Goal: Task Accomplishment & Management: Complete application form

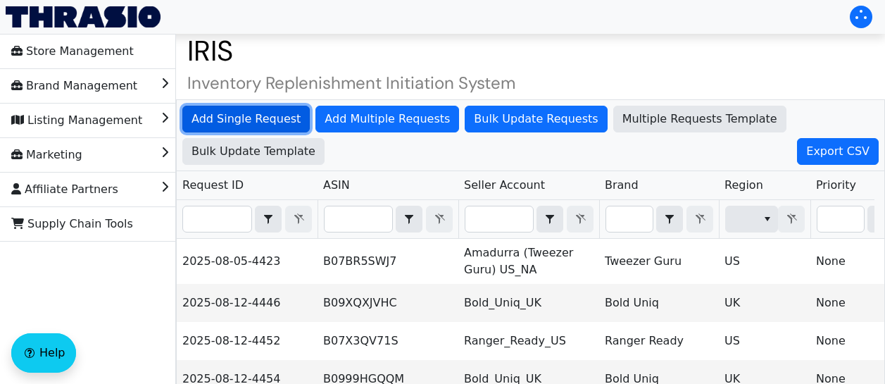
click at [261, 121] on span "Add Single Request" at bounding box center [245, 118] width 109 height 17
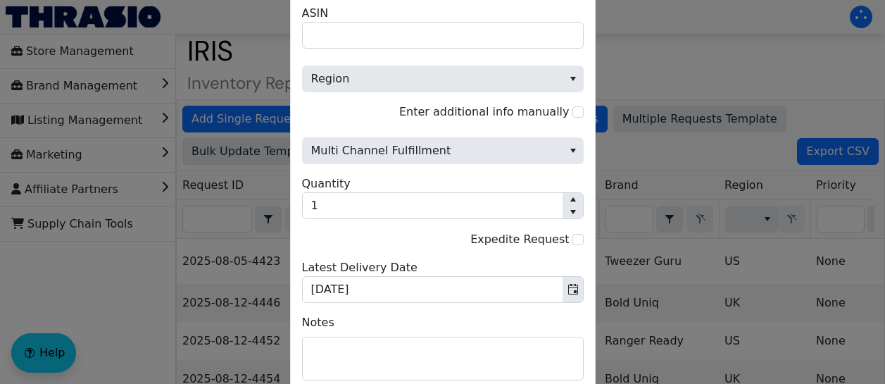
drag, startPoint x: 455, startPoint y: 32, endPoint x: 381, endPoint y: 57, distance: 77.2
click at [381, 57] on span "Region" at bounding box center [442, 71] width 281 height 44
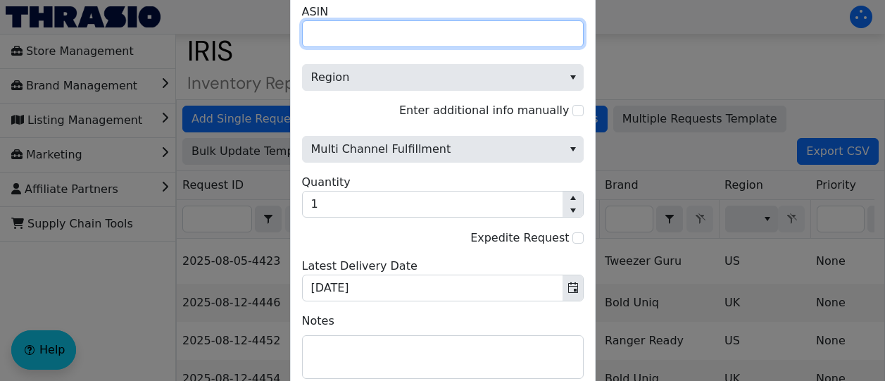
click at [337, 34] on input "ASIN" at bounding box center [442, 33] width 281 height 27
paste input "B07N316V8C"
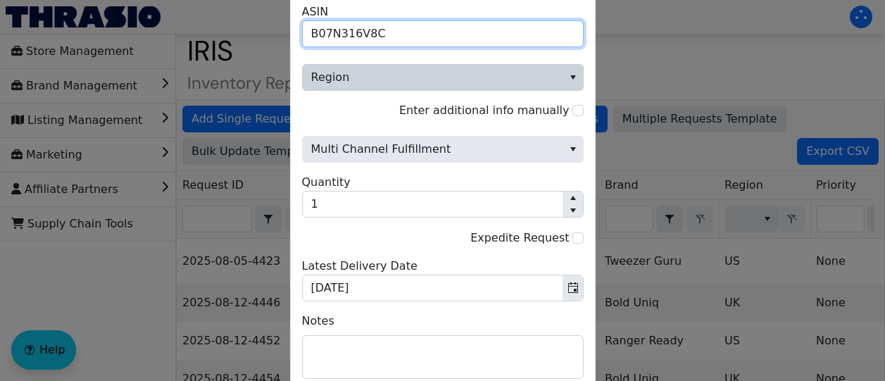
type input "B07N316V8C"
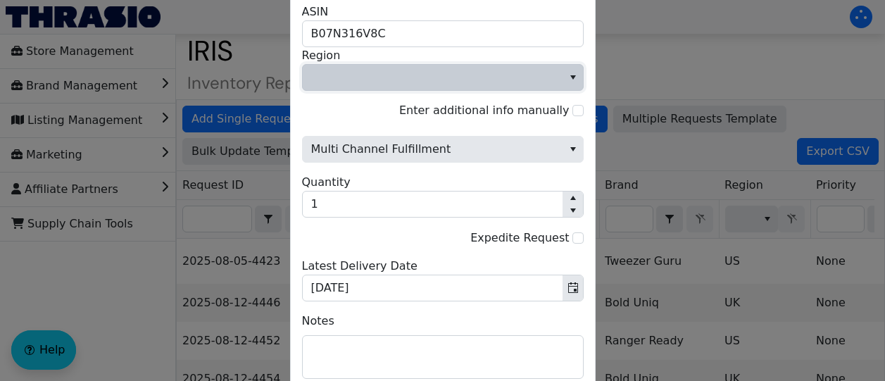
click at [563, 72] on button "select" at bounding box center [572, 77] width 20 height 25
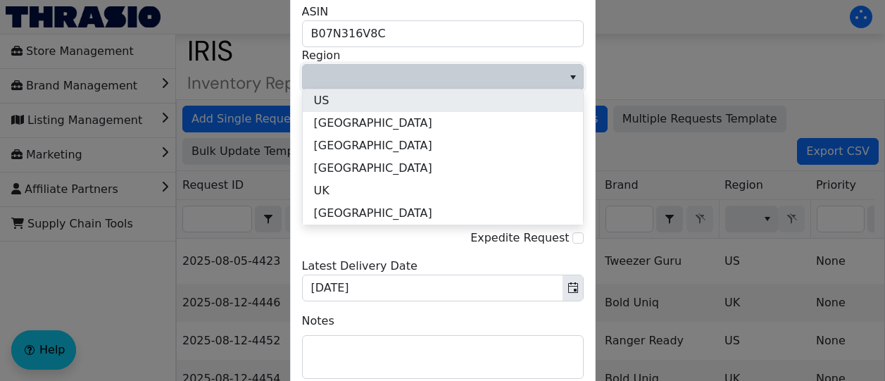
drag, startPoint x: 393, startPoint y: 95, endPoint x: 359, endPoint y: 97, distance: 33.8
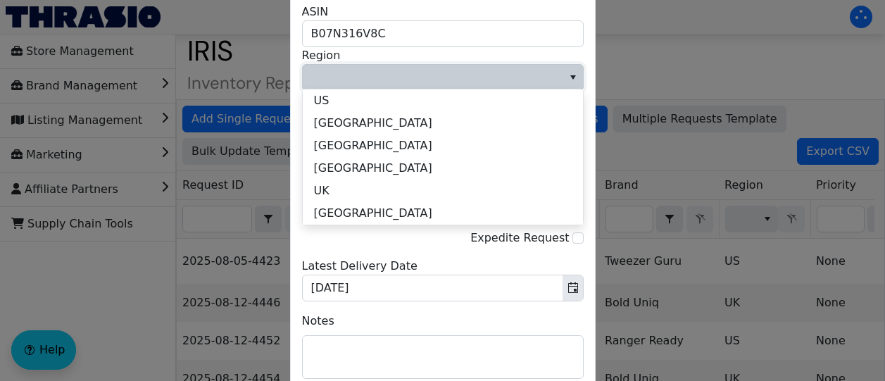
click at [359, 97] on li "US" at bounding box center [443, 100] width 280 height 23
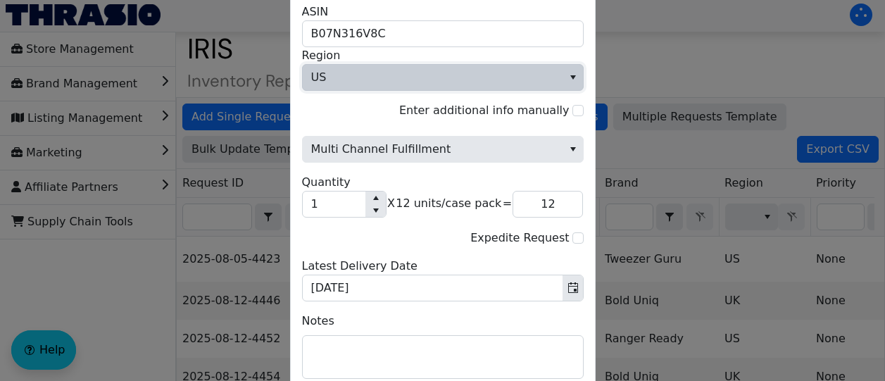
scroll to position [3, 0]
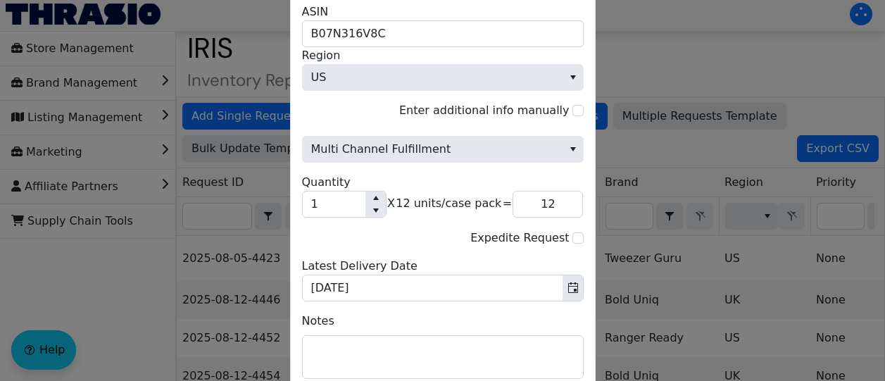
click at [405, 236] on div "Expedite Request" at bounding box center [442, 238] width 281 height 18
click at [338, 196] on input "1" at bounding box center [334, 203] width 63 height 25
type input "17"
type input "204"
type input "175"
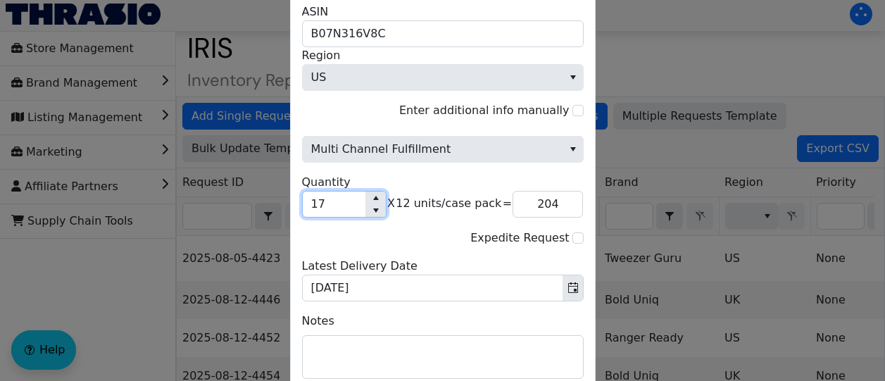
type input "2,100"
type input "1,750"
type input "21,000"
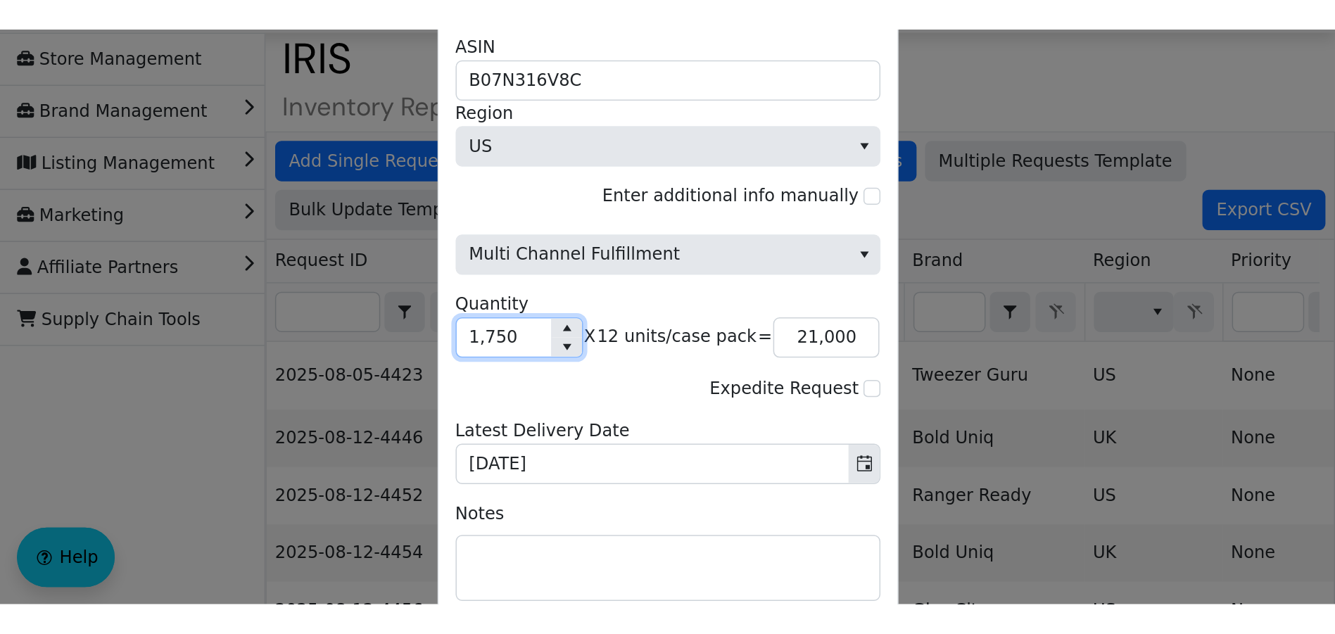
scroll to position [32, 0]
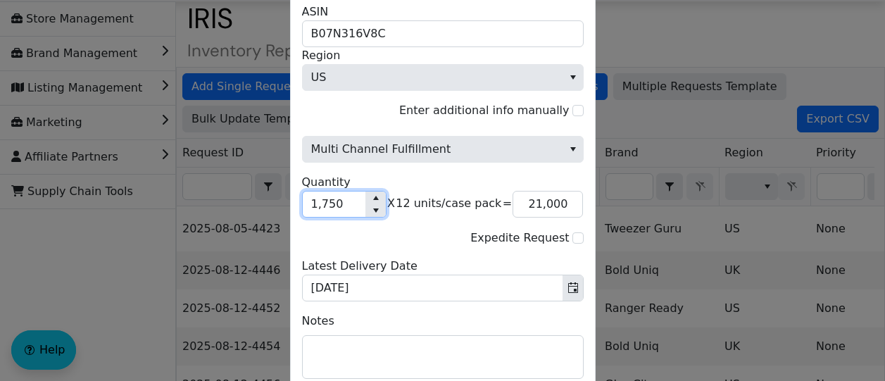
type input "1,750"
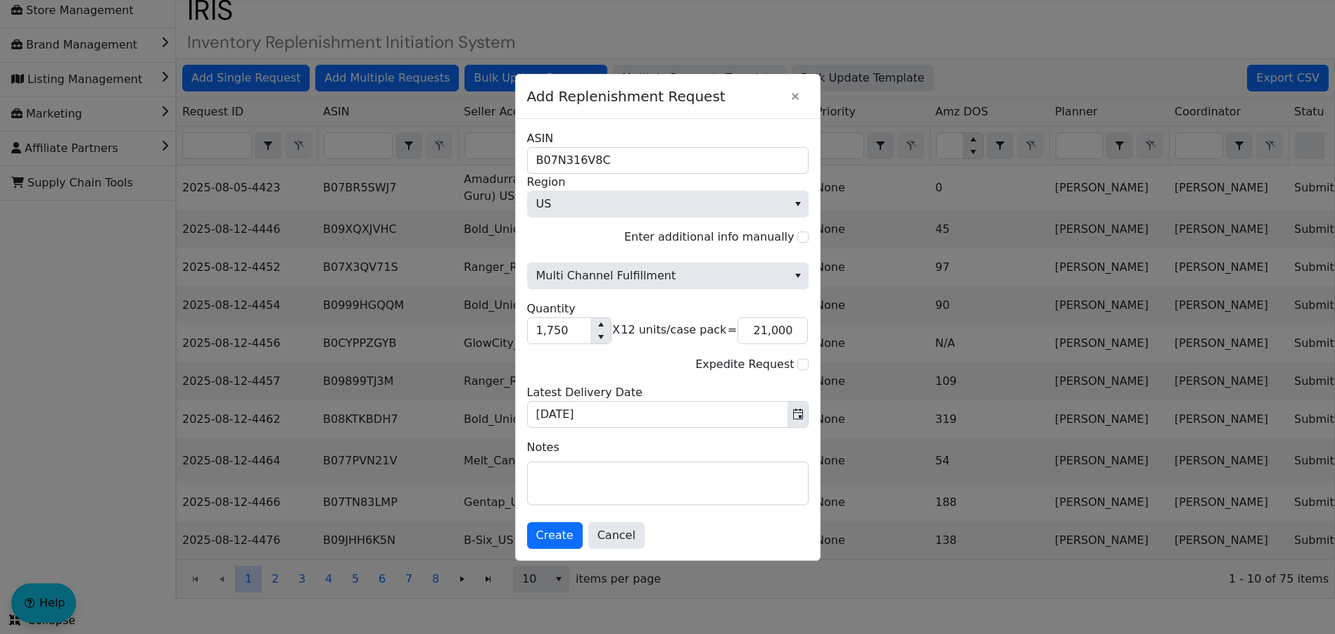
scroll to position [49, 0]
click at [559, 417] on span "Create" at bounding box center [554, 535] width 37 height 17
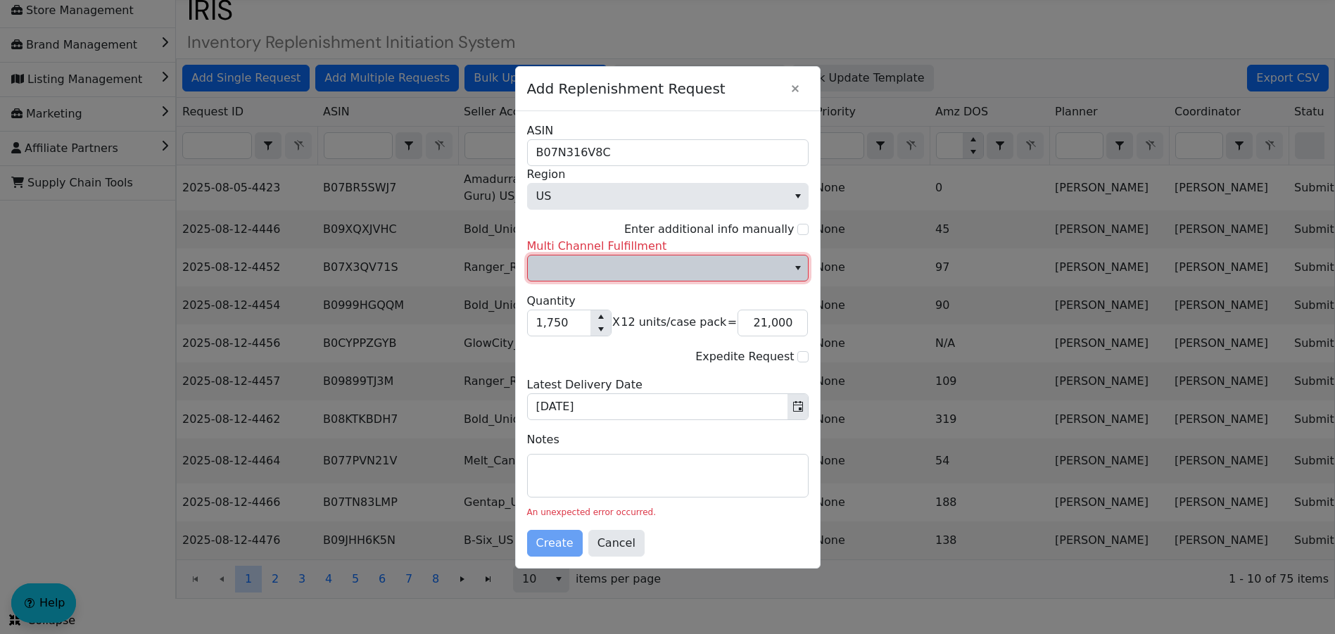
click at [655, 272] on span "Multi Channel Fulfillment" at bounding box center [657, 268] width 243 height 17
click at [584, 317] on li "No" at bounding box center [668, 323] width 280 height 23
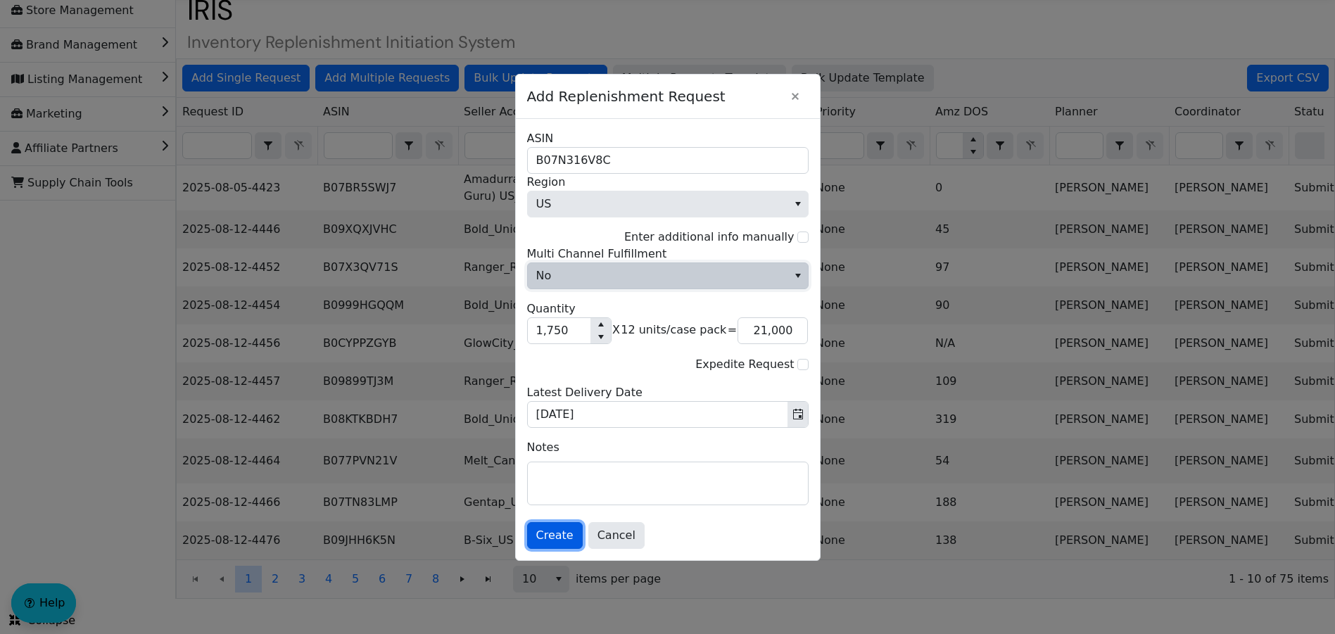
click at [555, 417] on span "Create" at bounding box center [554, 535] width 37 height 17
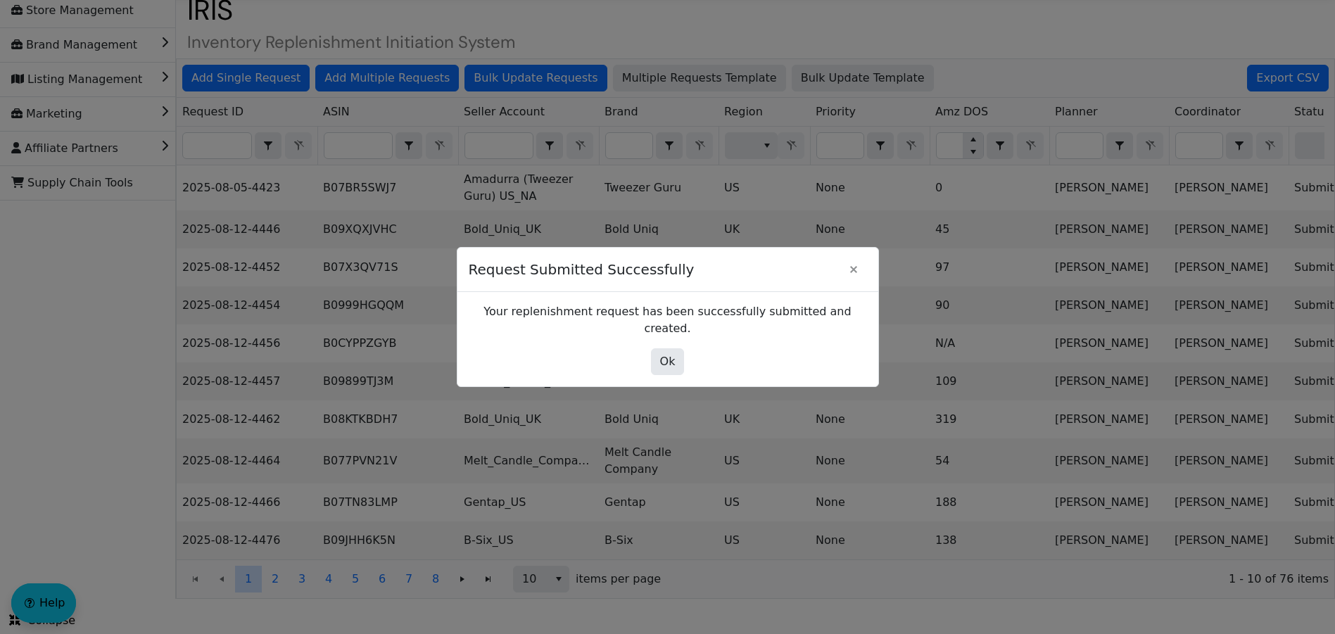
drag, startPoint x: 668, startPoint y: 354, endPoint x: 568, endPoint y: 308, distance: 109.9
click at [568, 308] on div "Your replenishment request has been successfully submitted and created. Ok" at bounding box center [667, 339] width 421 height 94
click at [659, 357] on button "Ok" at bounding box center [668, 361] width 34 height 27
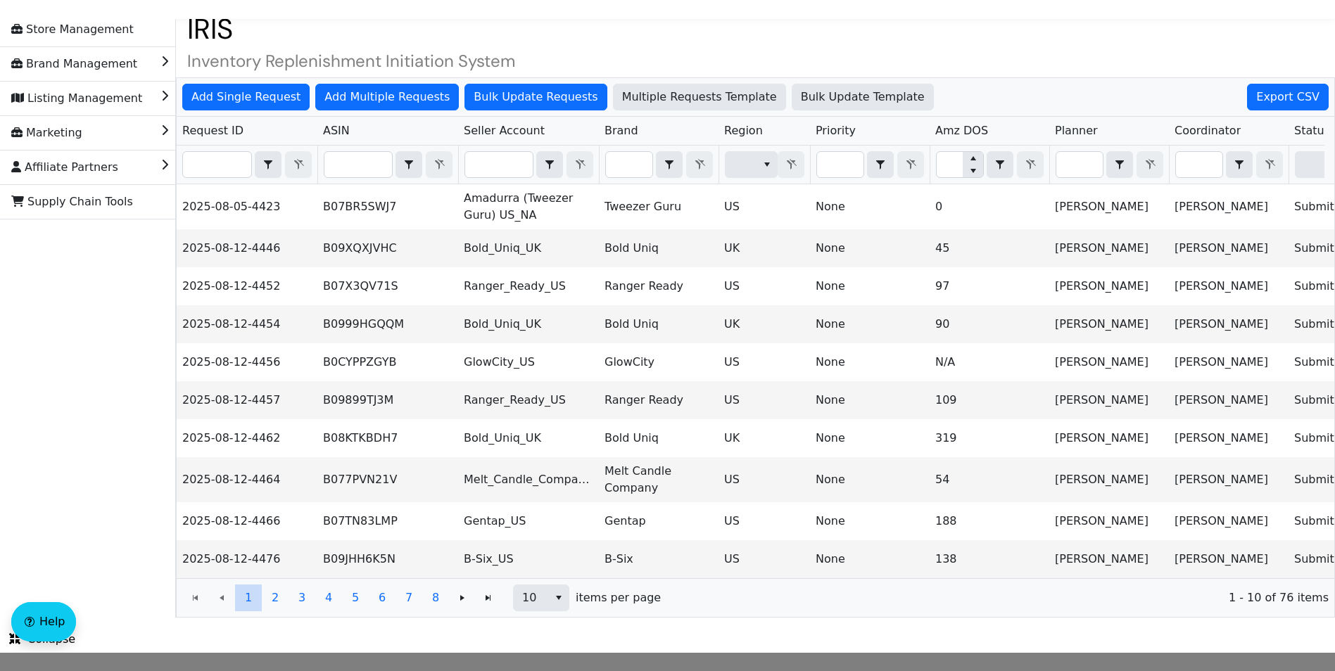
scroll to position [14, 0]
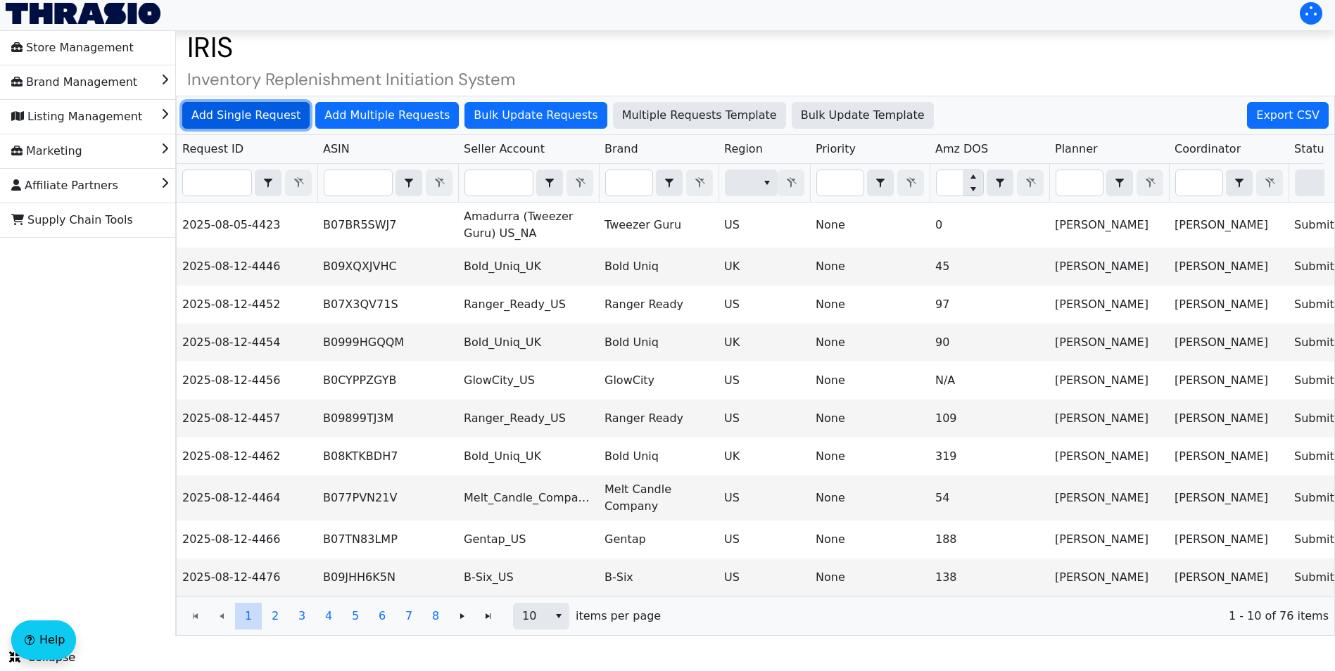
click at [241, 107] on span "Add Single Request" at bounding box center [245, 115] width 109 height 17
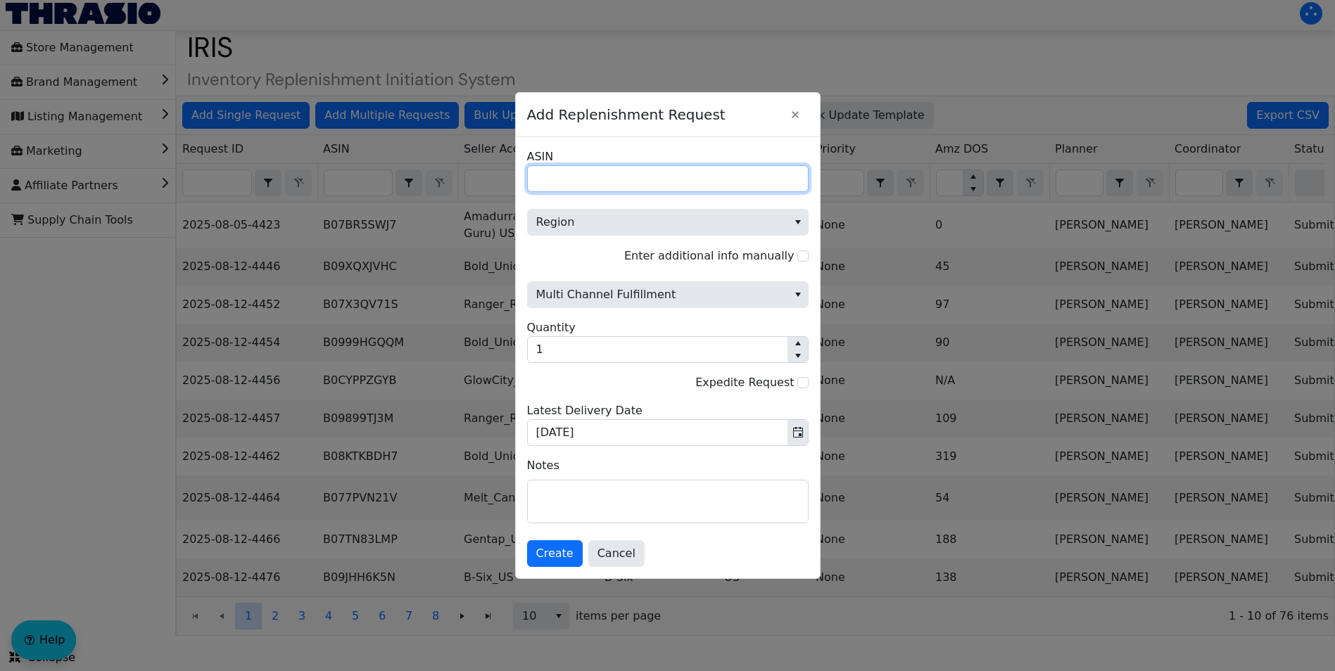
click at [569, 173] on input "ASIN" at bounding box center [667, 178] width 281 height 27
paste input "B097NMCRW6"
type input "B097NMCRW6"
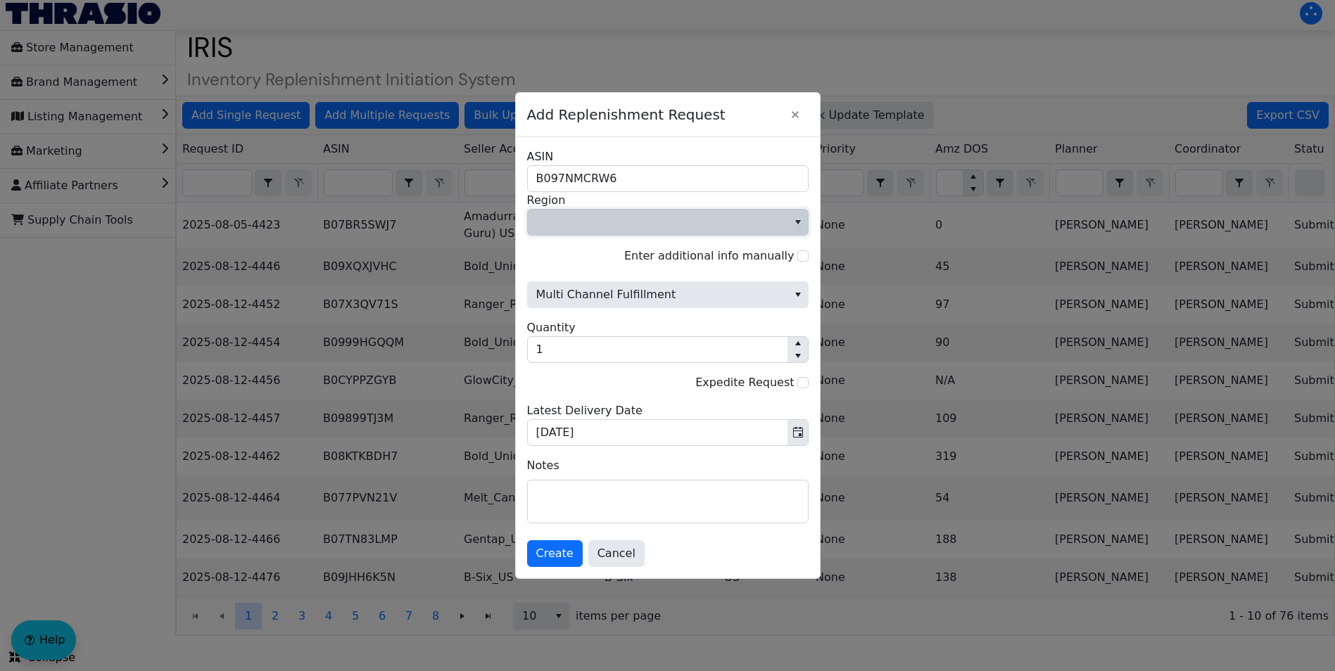
click at [645, 222] on span "Region" at bounding box center [657, 222] width 243 height 17
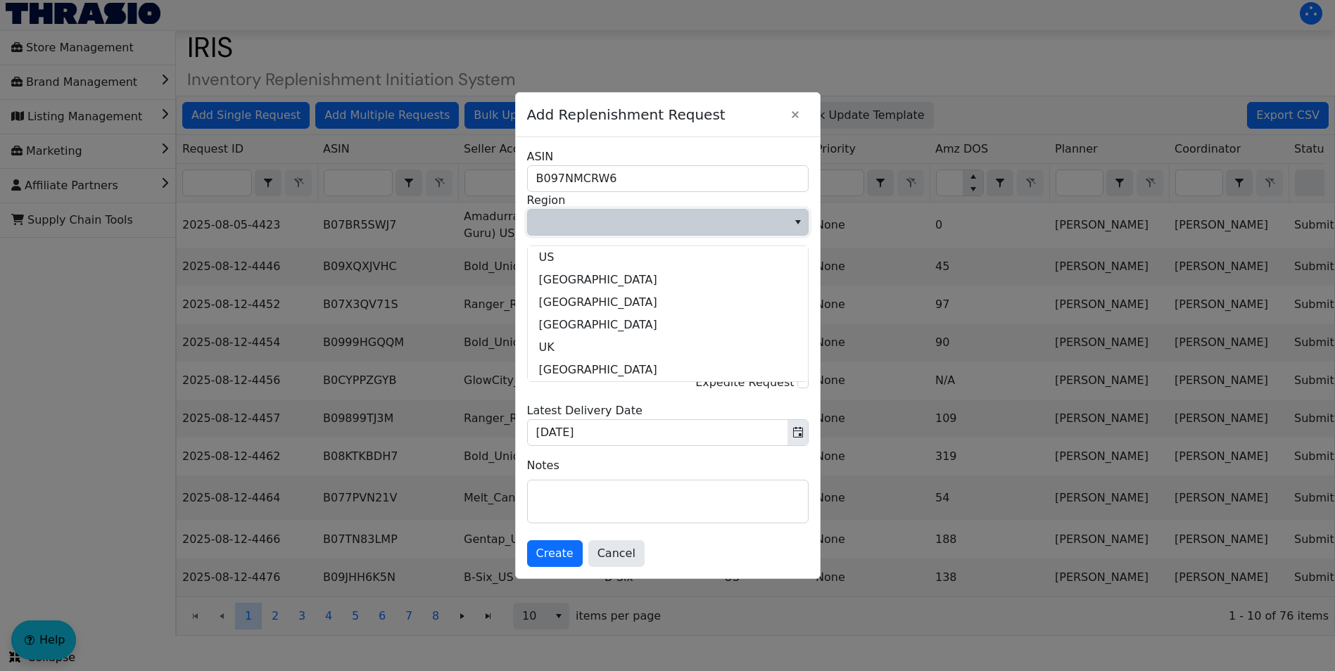
click at [645, 222] on span "Region" at bounding box center [657, 222] width 243 height 17
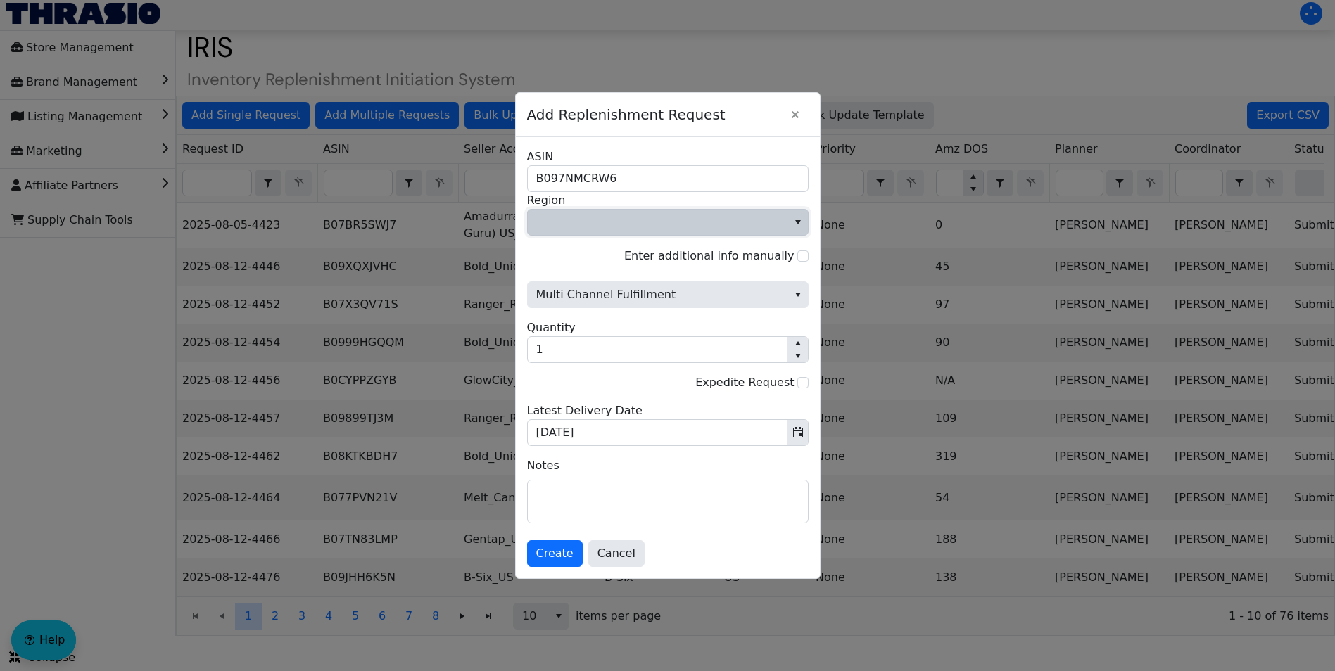
click at [629, 233] on span "Region" at bounding box center [658, 222] width 260 height 25
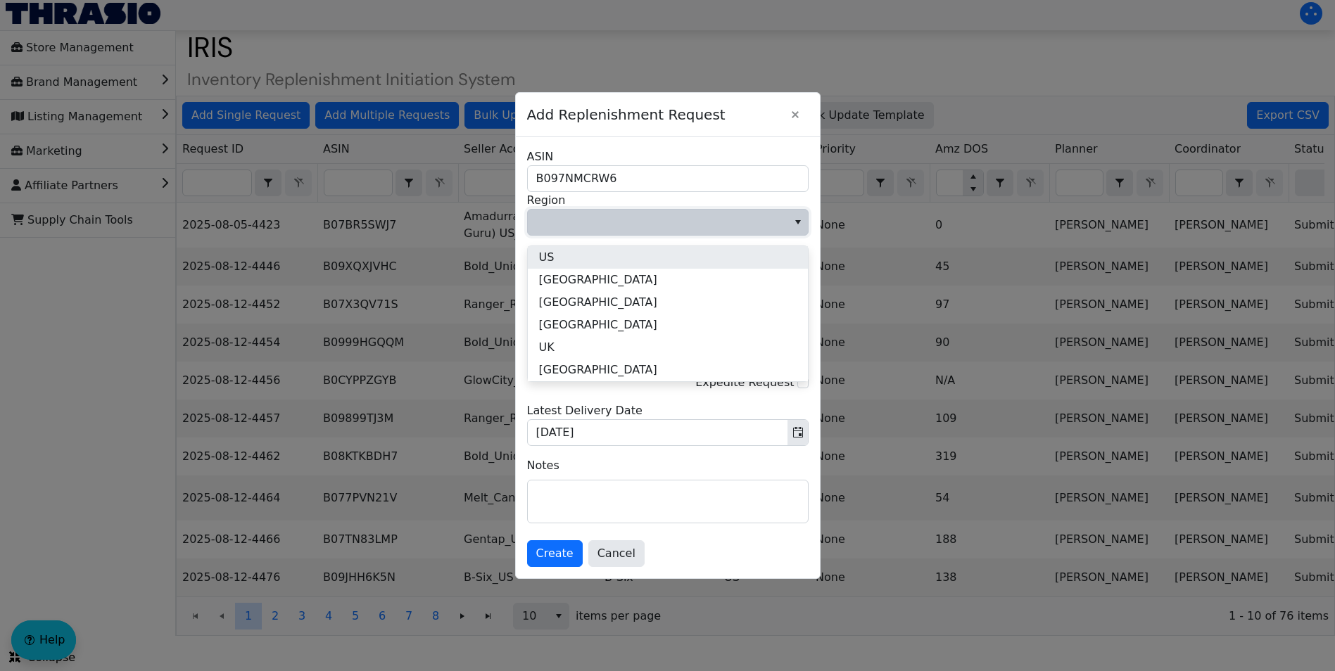
click at [603, 251] on li "US" at bounding box center [668, 257] width 280 height 23
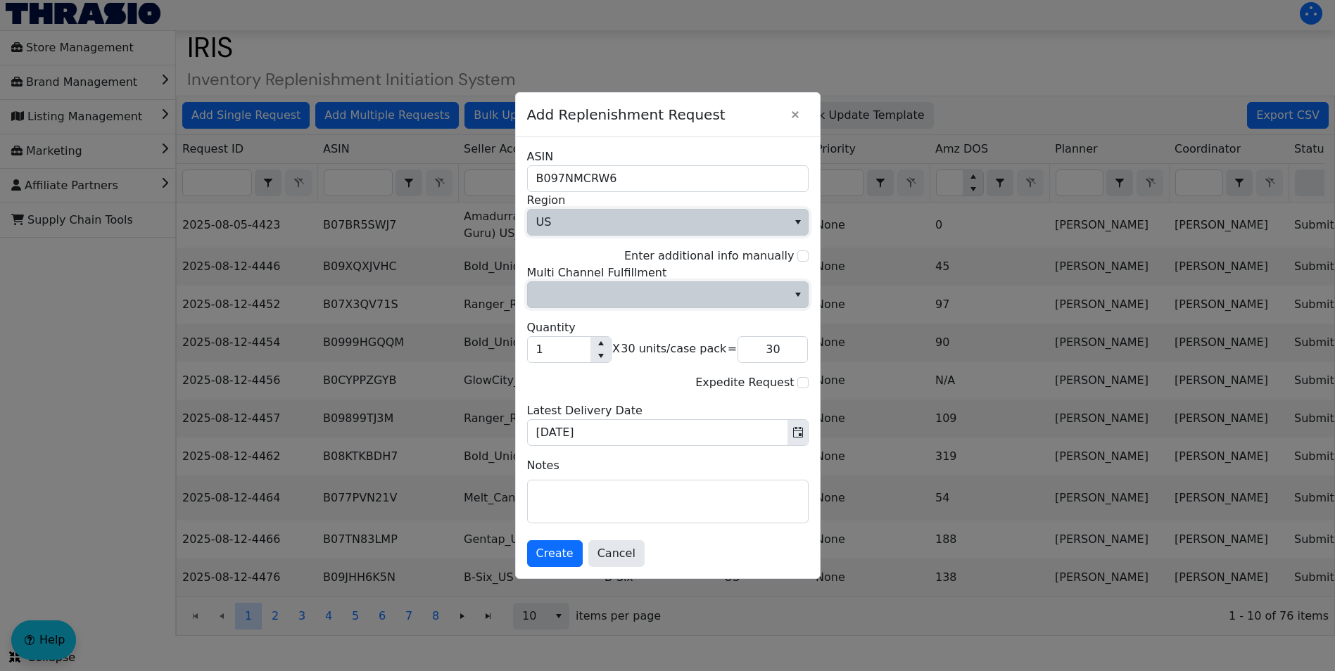
click at [630, 293] on span "Multi Channel Fulfillment" at bounding box center [657, 294] width 243 height 17
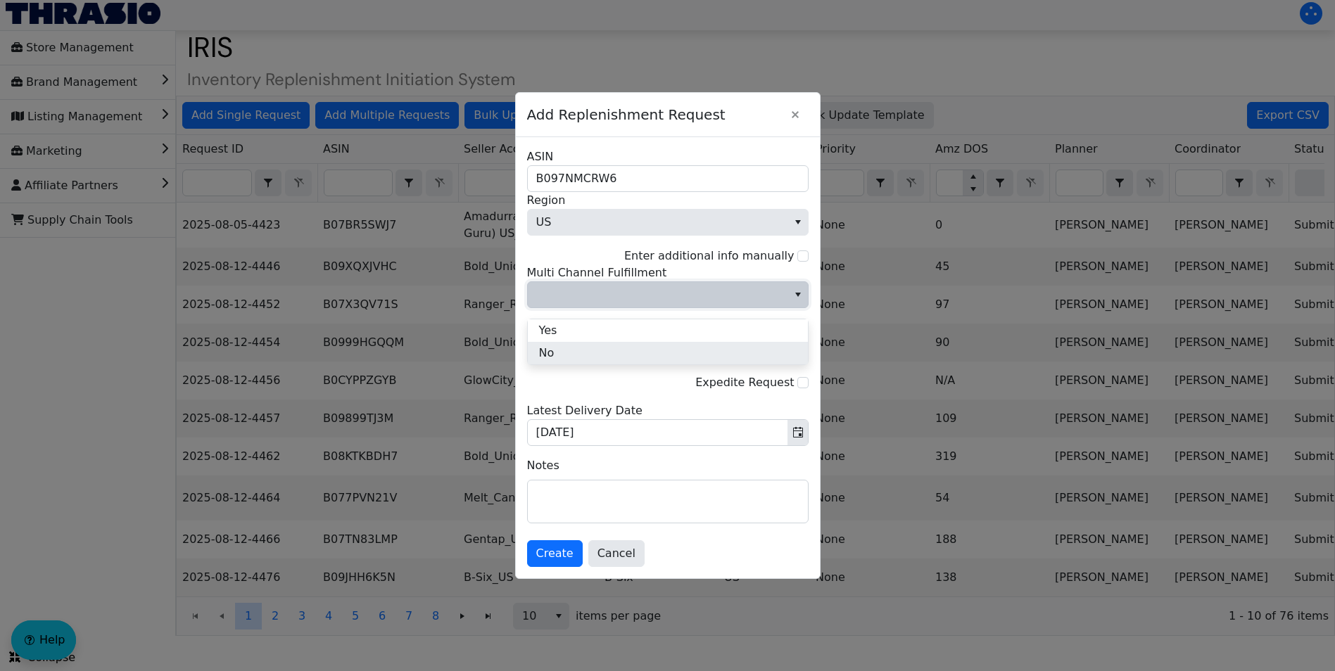
click at [550, 346] on span "No" at bounding box center [546, 353] width 15 height 17
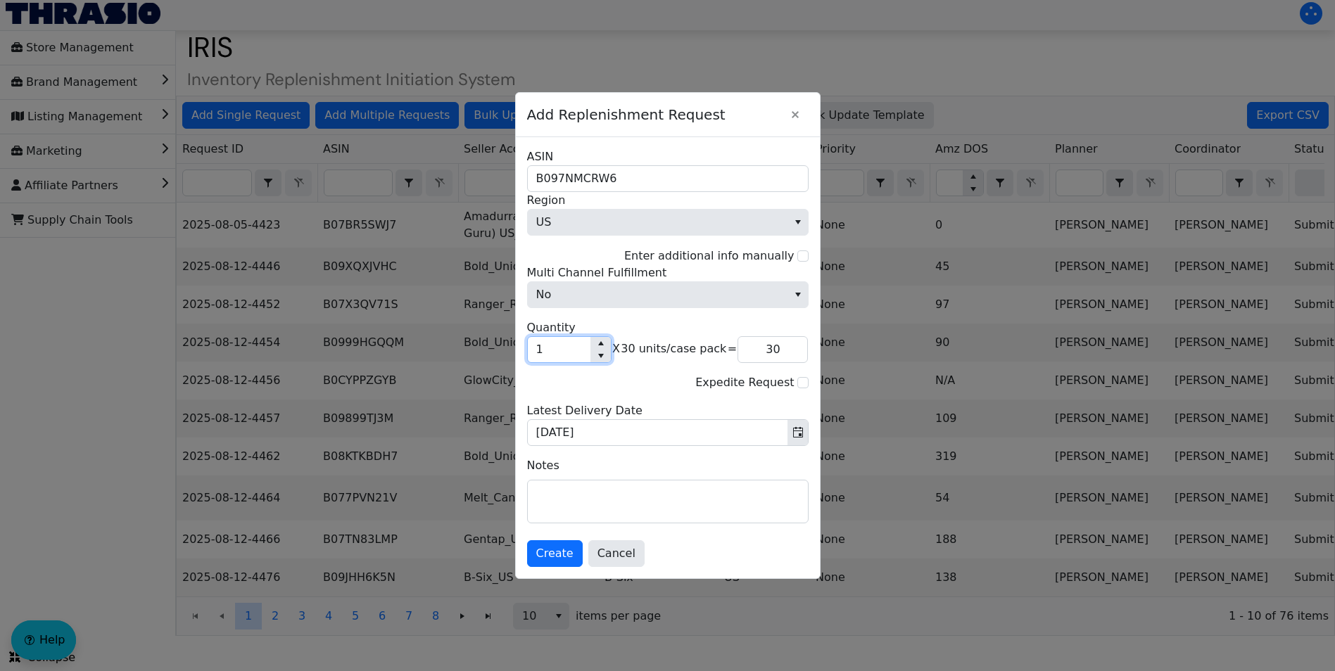
click at [564, 359] on input "1" at bounding box center [559, 349] width 63 height 25
type input "11"
type input "330"
type input "117"
type input "3,510"
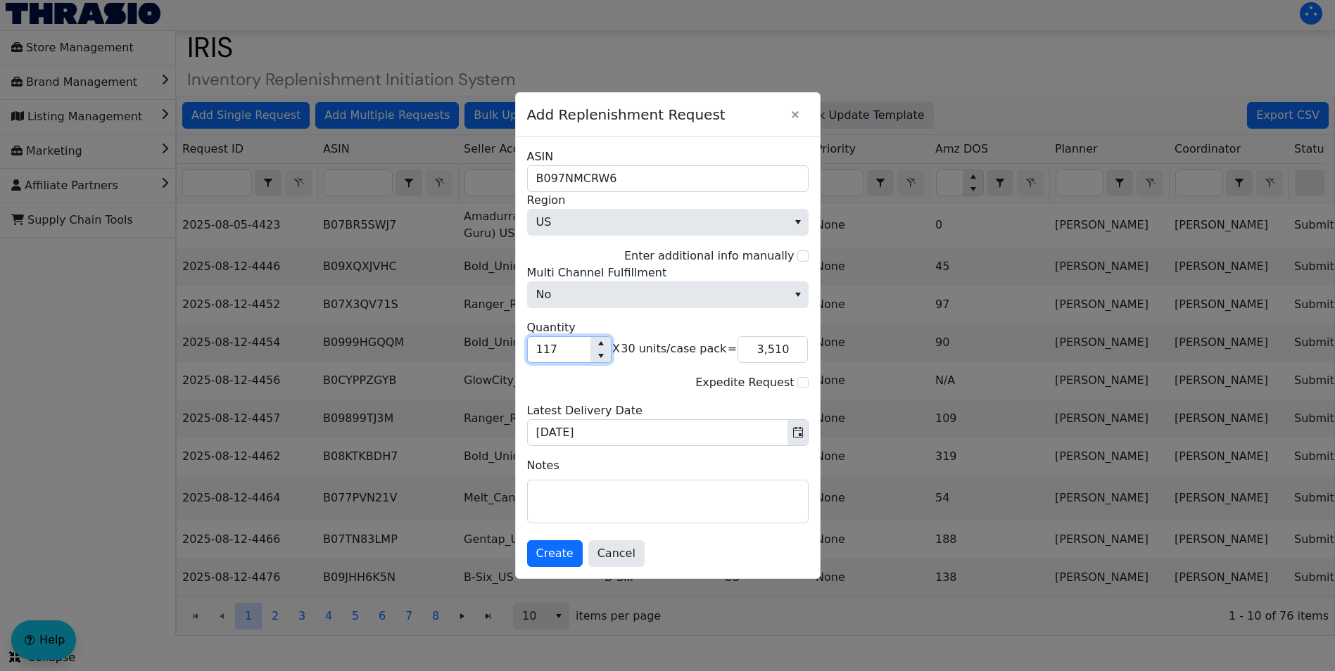
click at [569, 351] on input "117" at bounding box center [559, 349] width 63 height 25
type input "0"
type input "1"
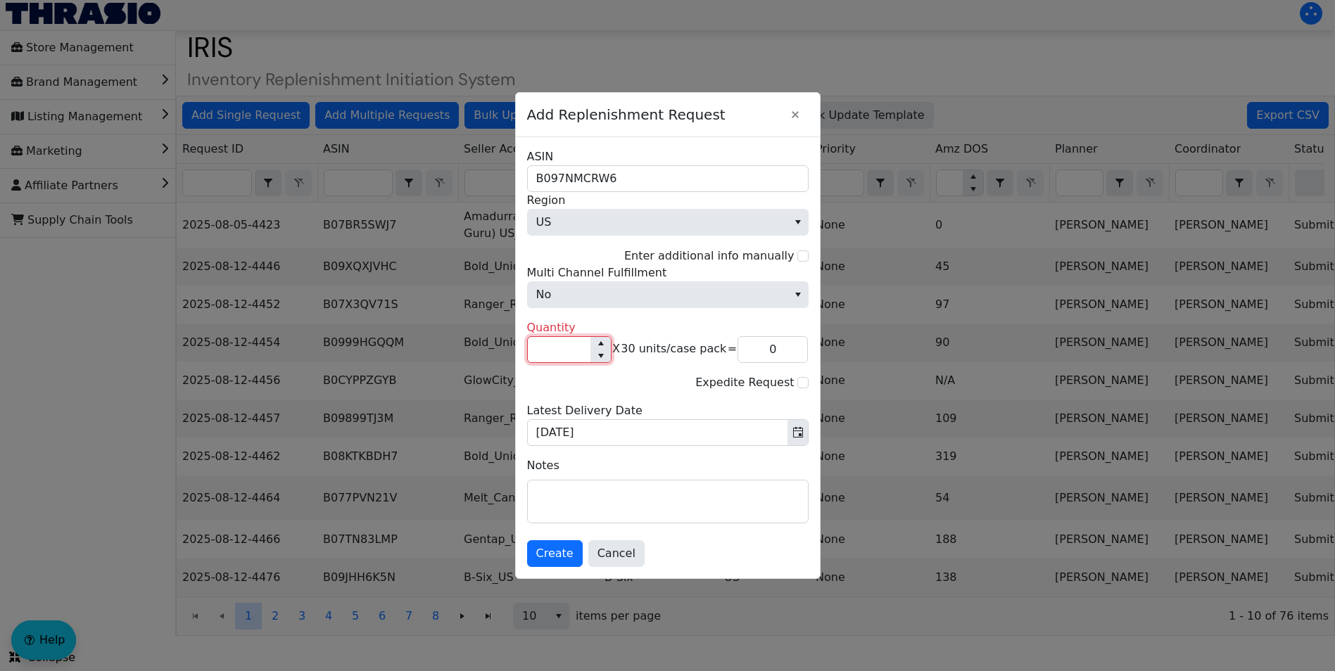
type input "30"
type input "11"
type input "330"
type input "117"
type input "3,510"
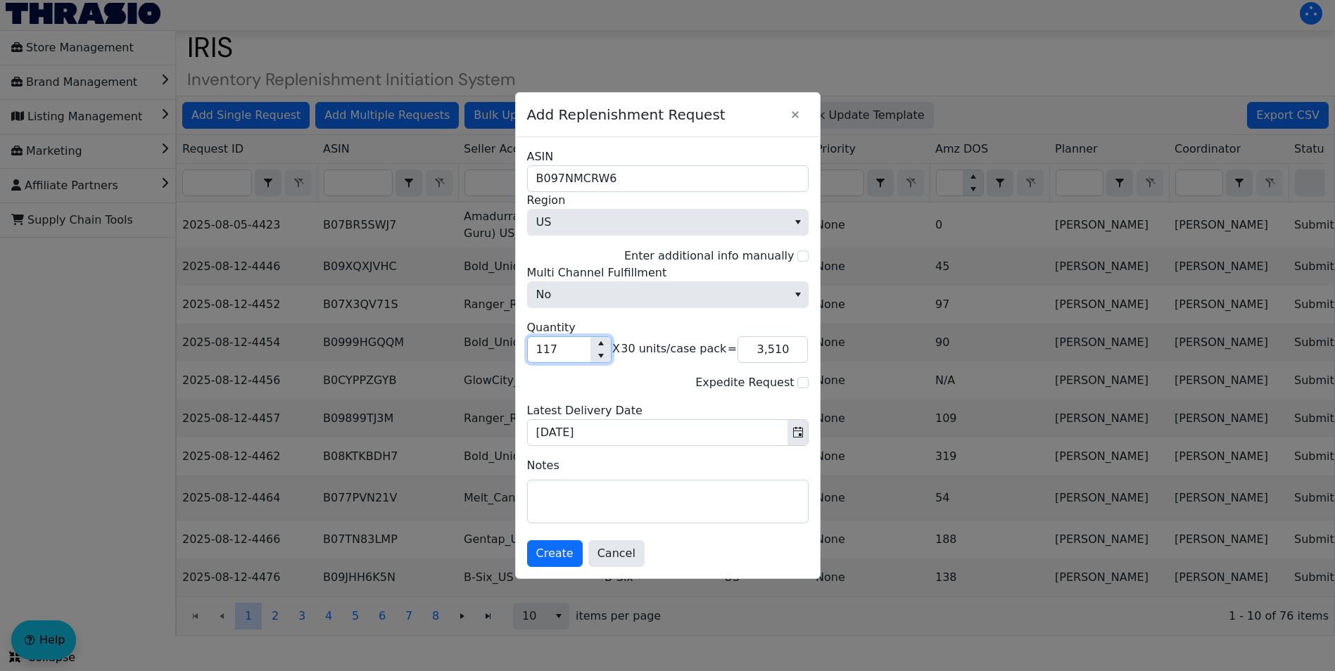
type input "1,173"
type input "35,190"
type input "11,730"
type input "351,900"
click at [538, 355] on input "11,730" at bounding box center [559, 349] width 63 height 25
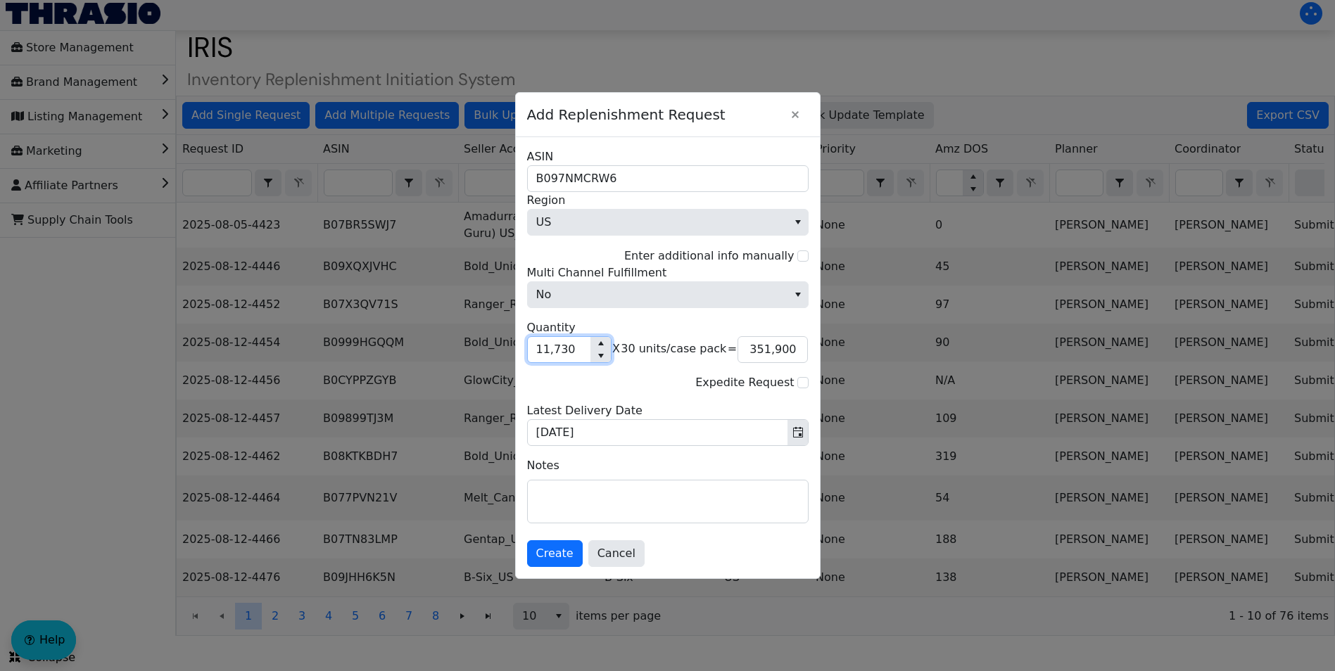
click at [538, 355] on input "11,730" at bounding box center [559, 349] width 63 height 25
type input "3"
type input "90"
type input "0"
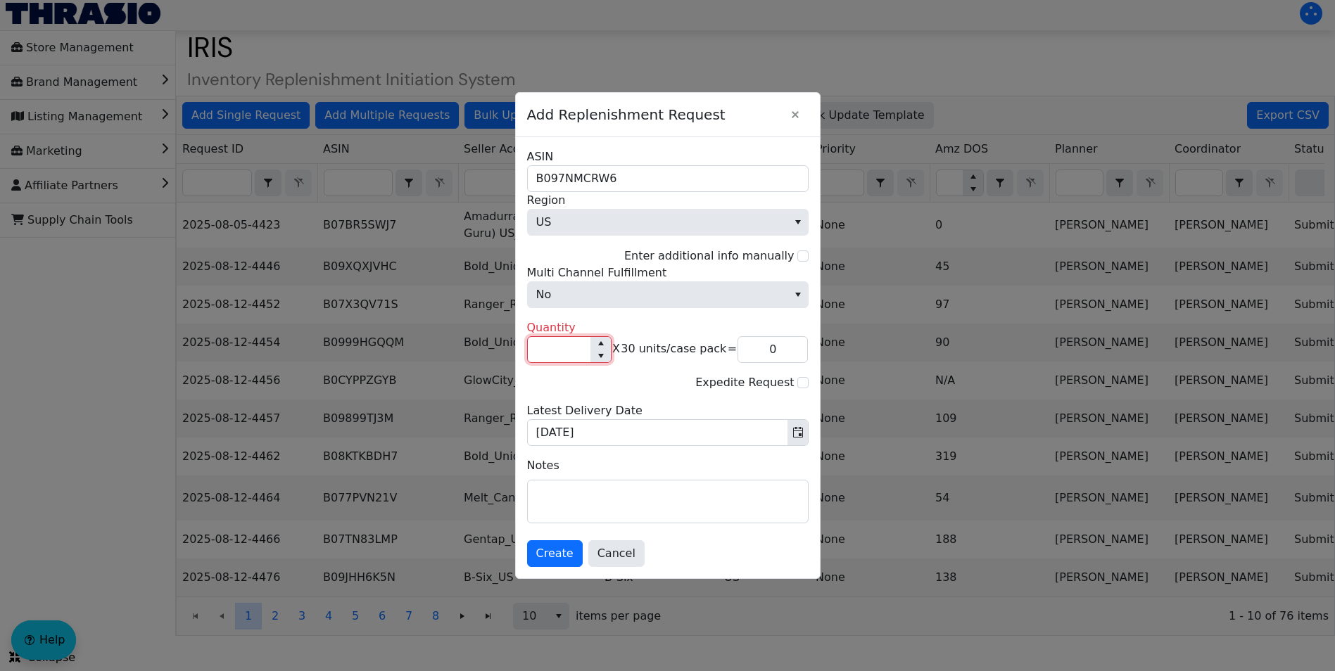
type input "4"
type input "120"
type input "0"
type input "3"
type input "90"
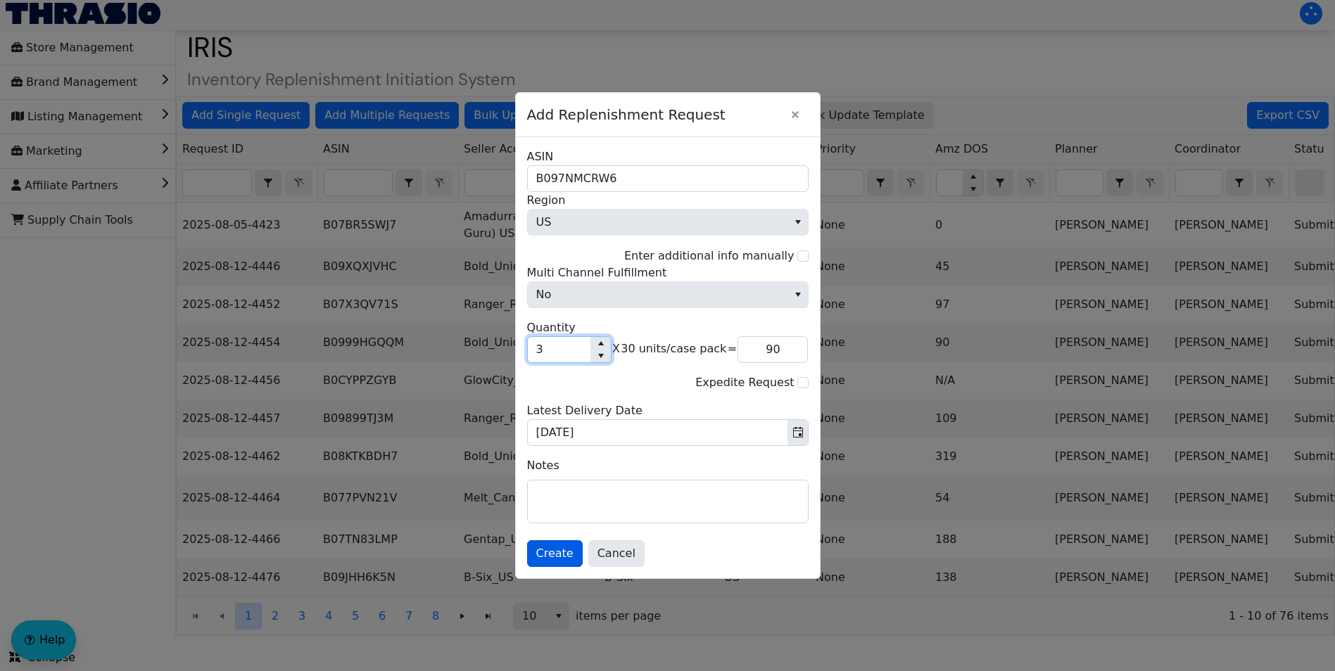
type input "3"
click at [545, 417] on span "Create" at bounding box center [554, 553] width 37 height 17
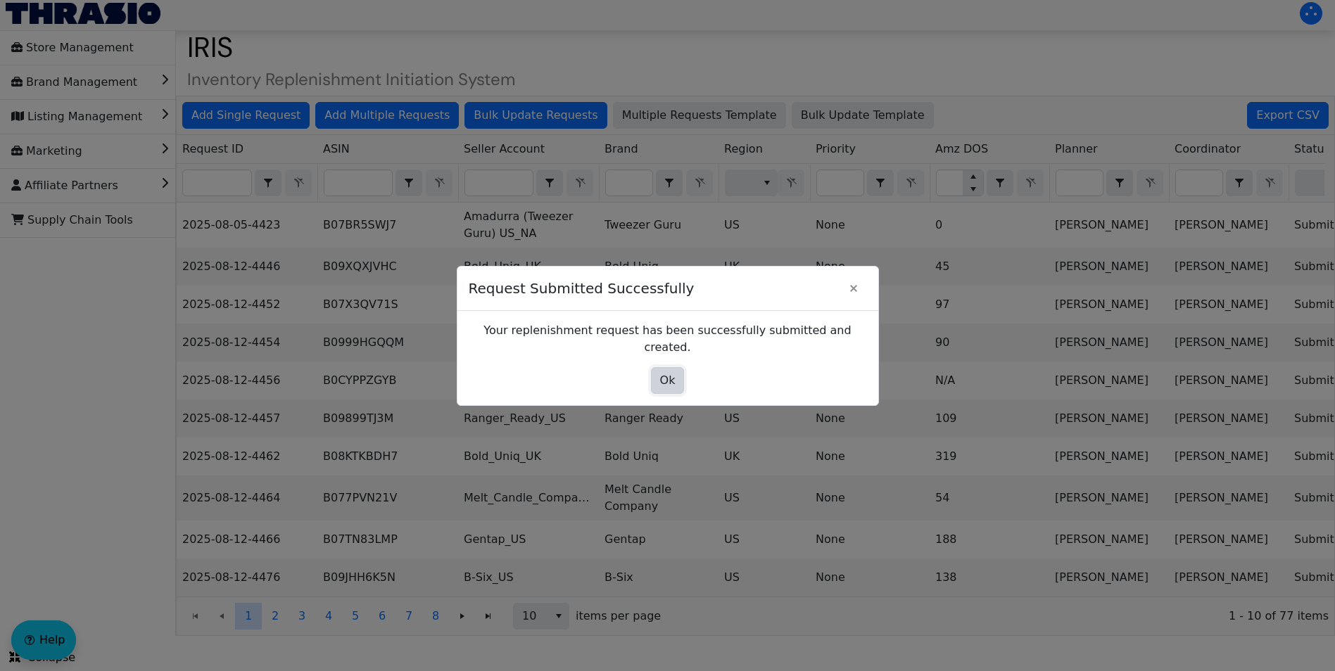
click at [669, 373] on span "Ok" at bounding box center [667, 380] width 15 height 17
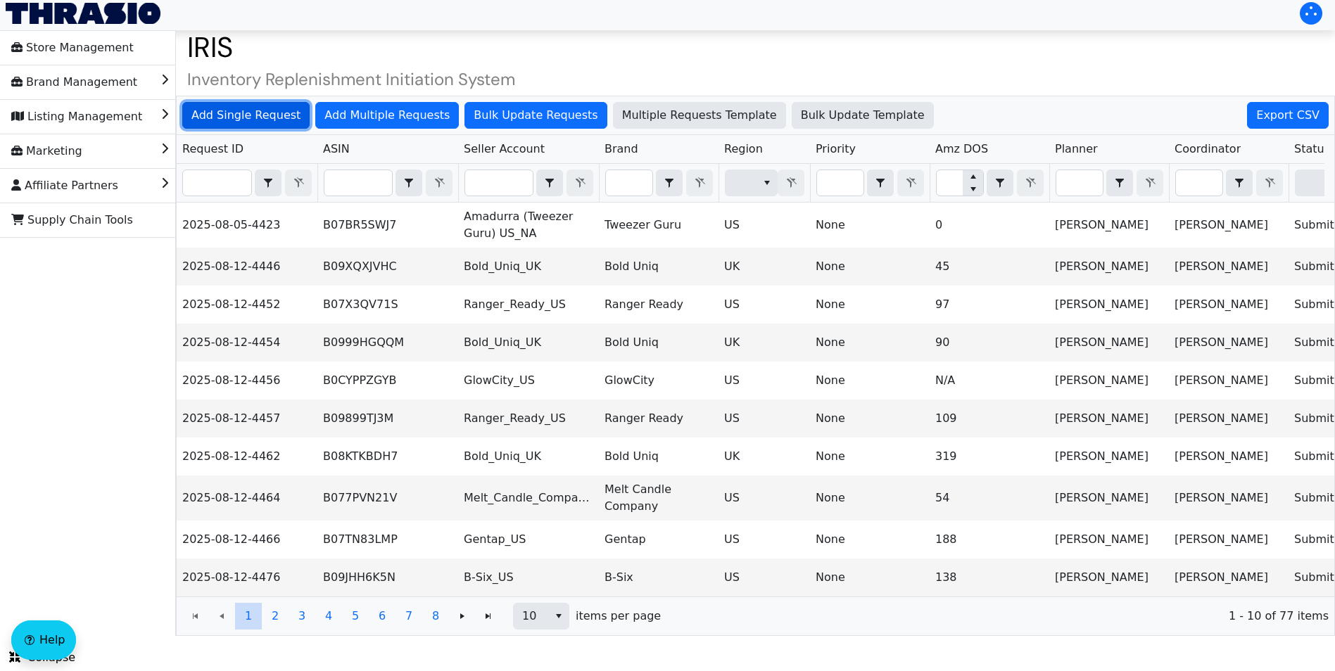
click at [246, 110] on span "Add Single Request" at bounding box center [245, 115] width 109 height 17
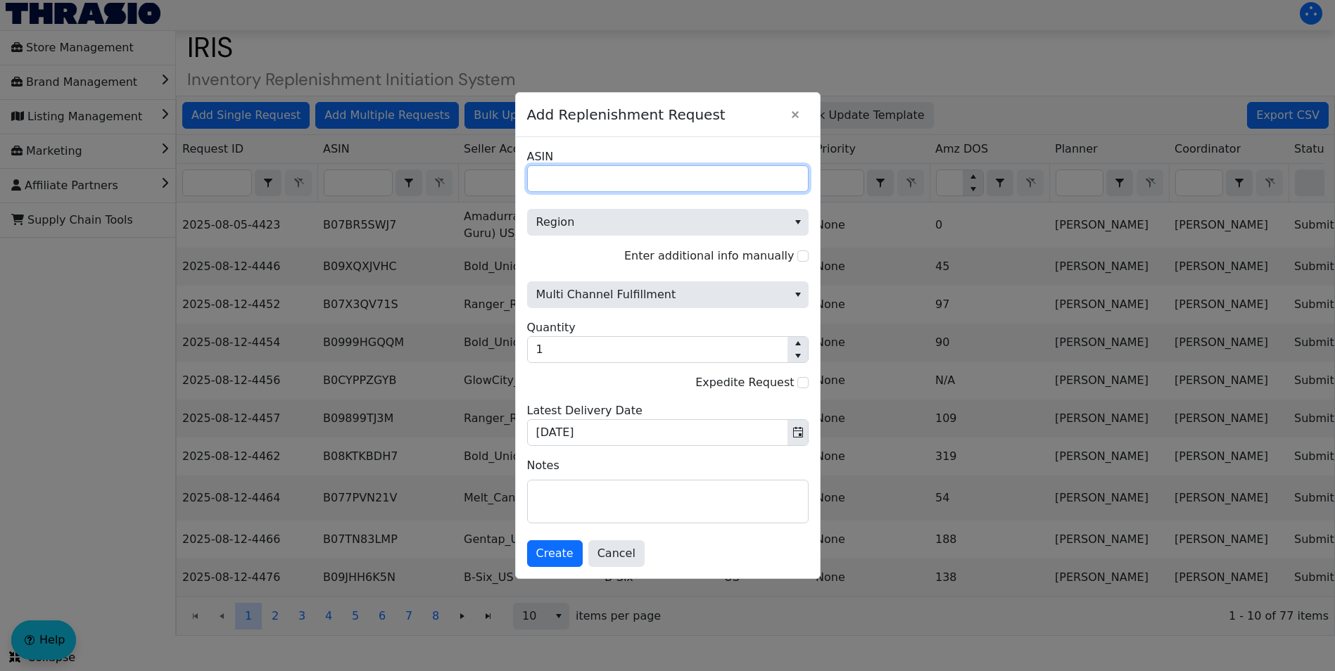
click at [566, 177] on input "ASIN" at bounding box center [667, 178] width 281 height 27
paste input "B08LZSRWD6"
type input "B08LZSRWD6"
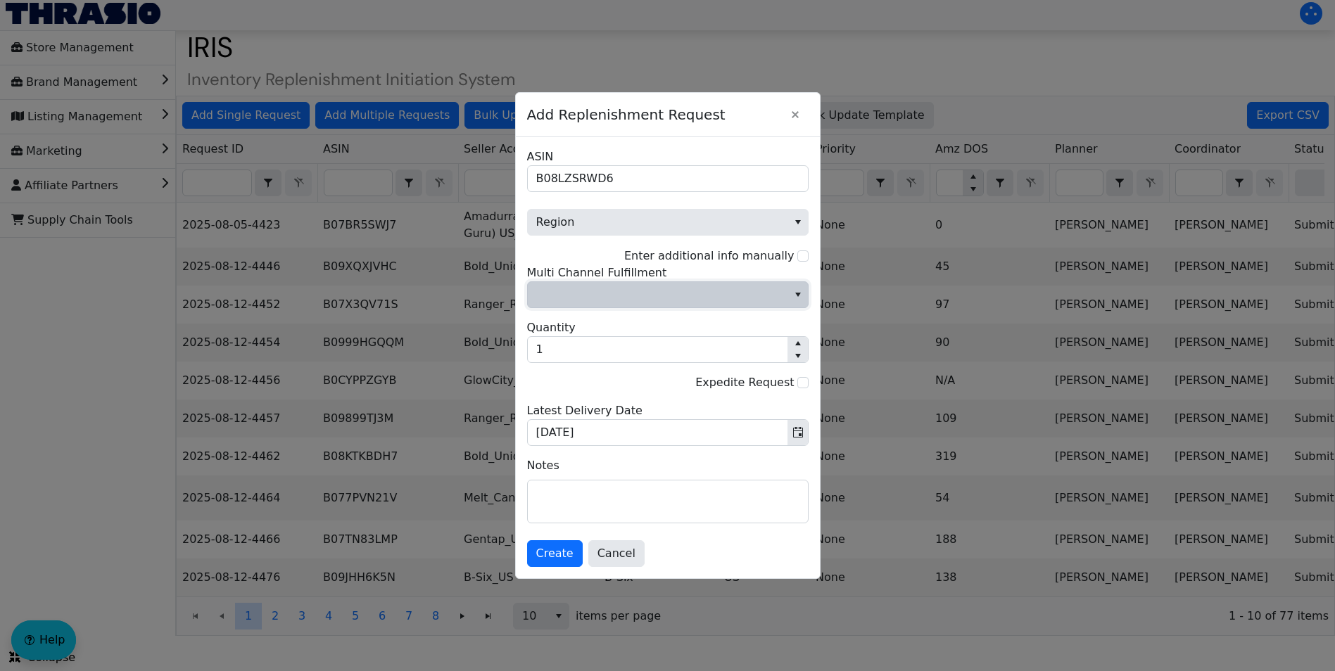
click at [580, 296] on span "Multi Channel Fulfillment" at bounding box center [657, 294] width 243 height 17
click at [573, 342] on li "No" at bounding box center [668, 353] width 280 height 23
click at [564, 212] on span "Region" at bounding box center [658, 222] width 260 height 25
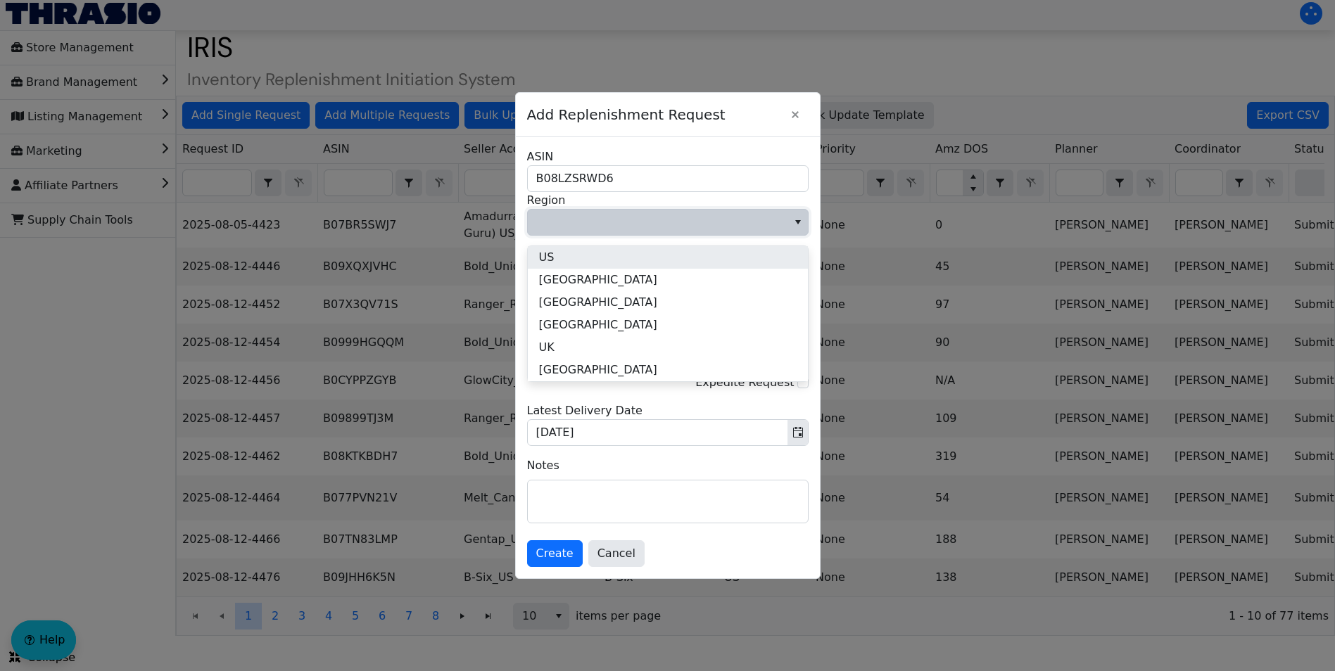
click at [561, 246] on li "US" at bounding box center [668, 257] width 280 height 23
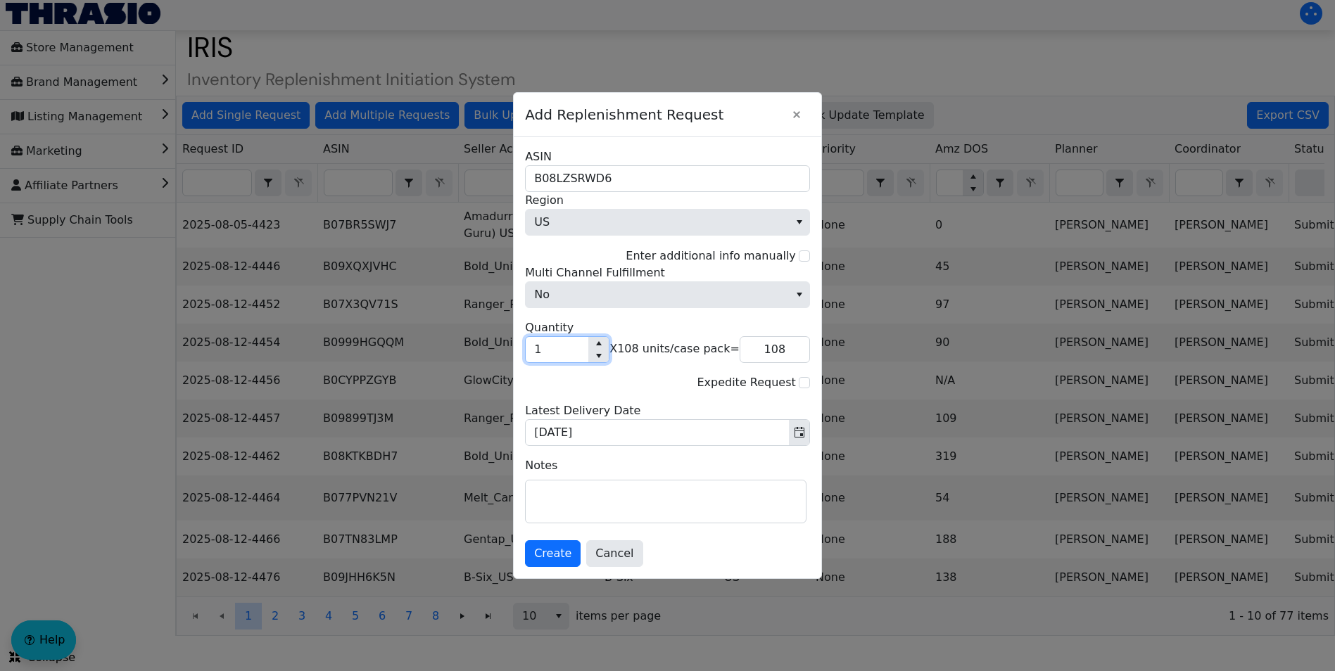
click at [549, 353] on input "1" at bounding box center [557, 349] width 63 height 25
type input "0"
type input "3"
type input "324"
type input "0"
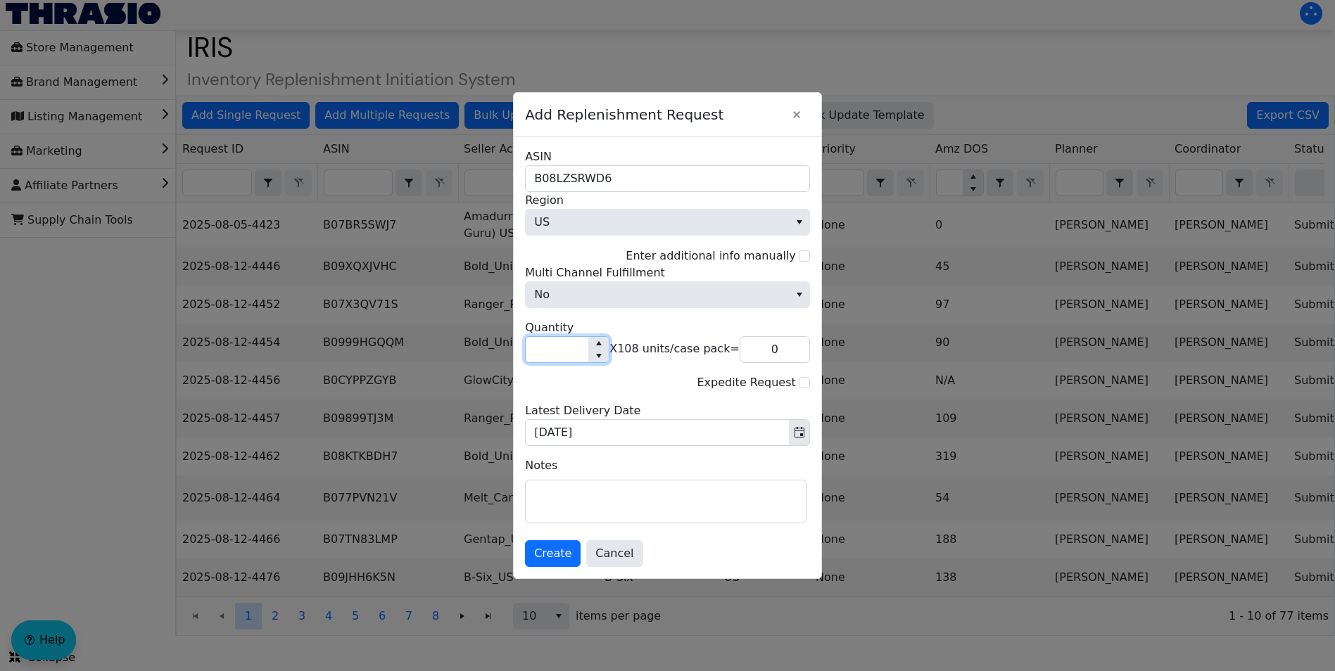
type input "4"
type input "432"
click at [549, 353] on input "4" at bounding box center [557, 349] width 63 height 25
type input "0"
type input "3"
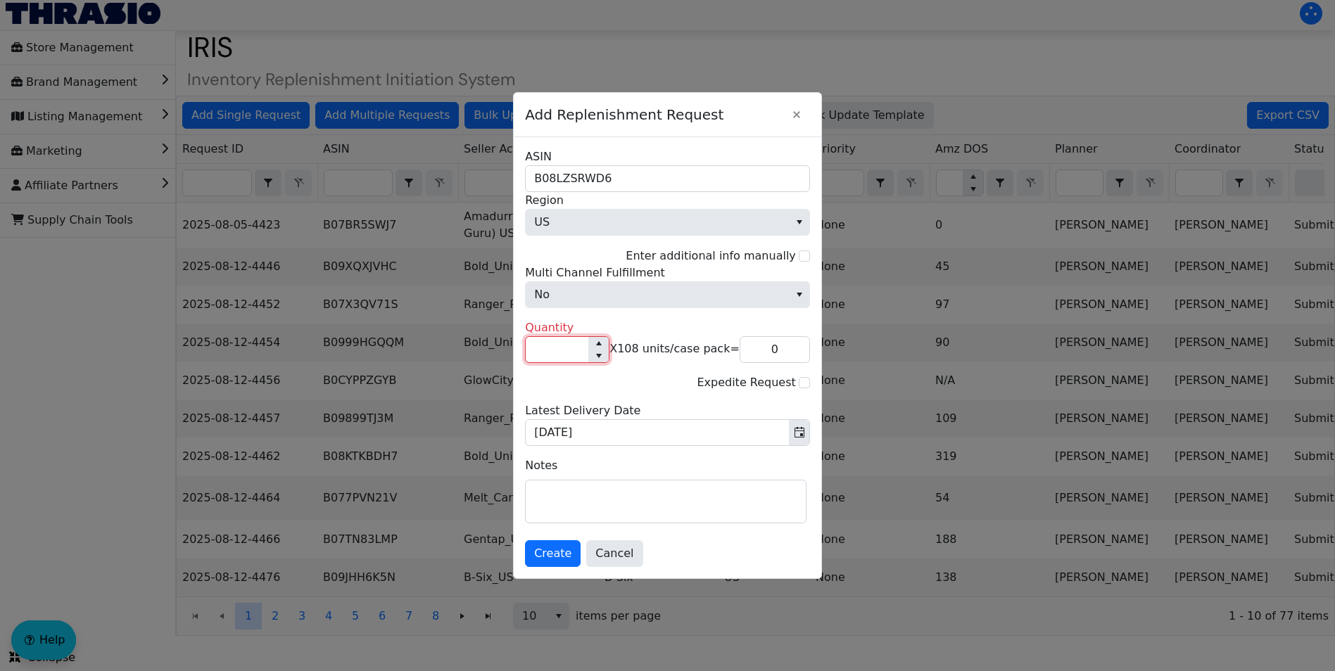
type input "324"
type input "3"
click at [551, 417] on span "Create" at bounding box center [552, 553] width 37 height 17
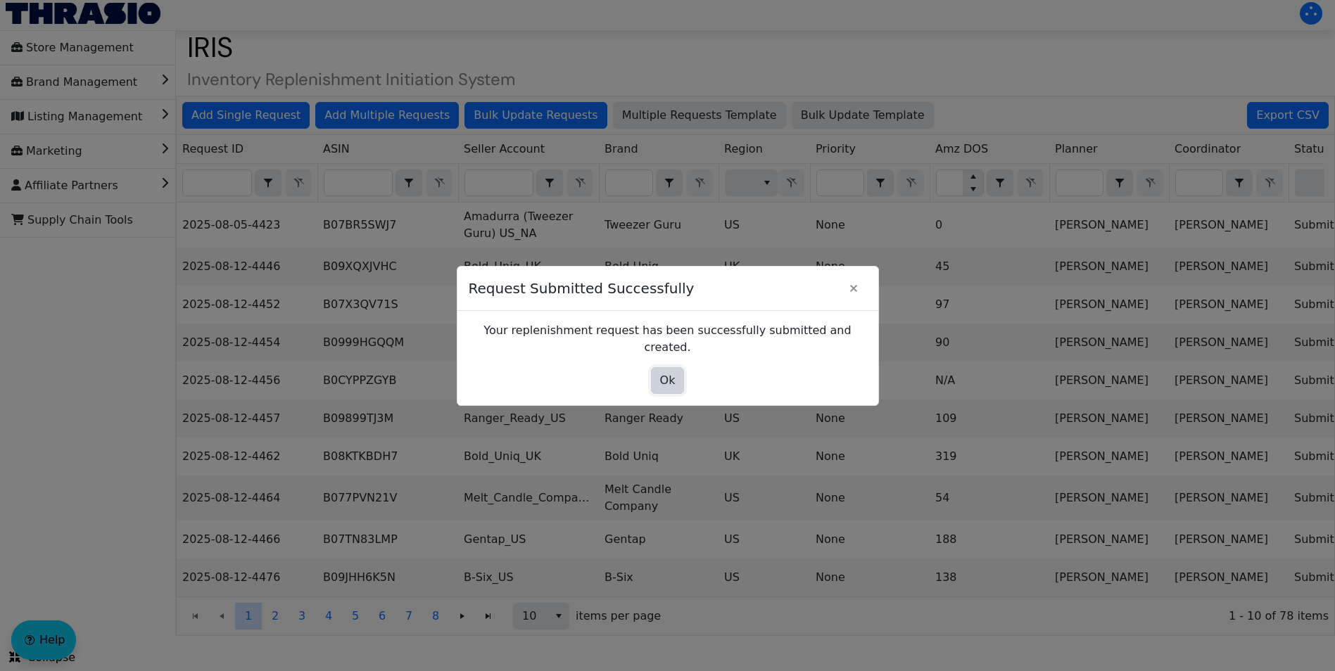
click at [664, 379] on span "Ok" at bounding box center [667, 380] width 15 height 17
